Goal: Task Accomplishment & Management: Use online tool/utility

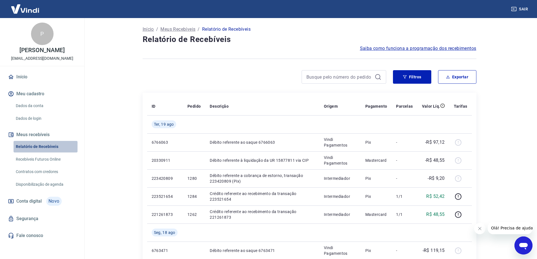
click at [38, 144] on link "Relatório de Recebíveis" at bounding box center [46, 147] width 64 height 12
click at [54, 162] on link "Recebíveis Futuros Online" at bounding box center [46, 160] width 64 height 12
